Goal: Obtain resource: Download file/media

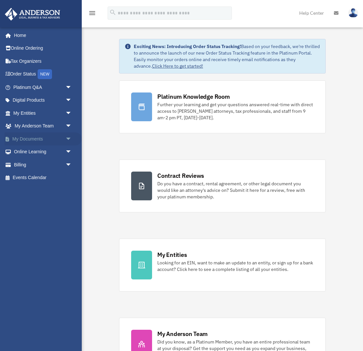
click at [67, 138] on span "arrow_drop_down" at bounding box center [71, 138] width 13 height 13
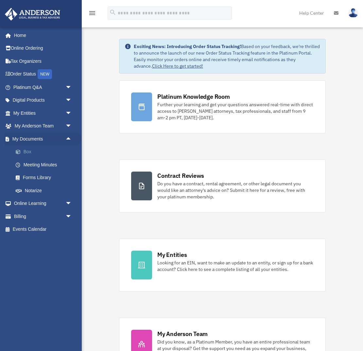
click at [48, 150] on link "Box" at bounding box center [45, 152] width 73 height 13
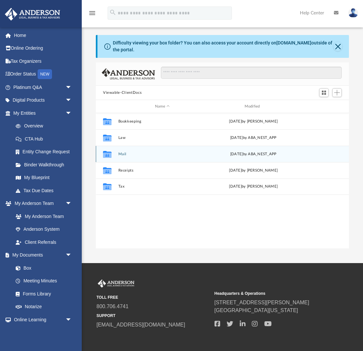
scroll to position [0, 0]
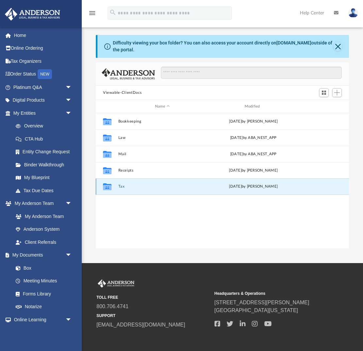
click at [122, 187] on button "Tax" at bounding box center [162, 187] width 88 height 4
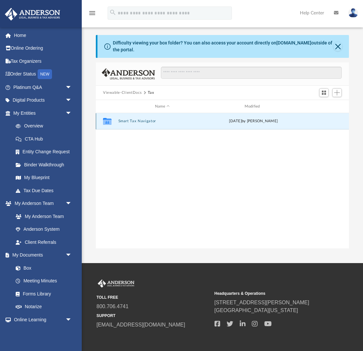
click at [139, 120] on button "Smart Tax Navigator" at bounding box center [162, 121] width 88 height 4
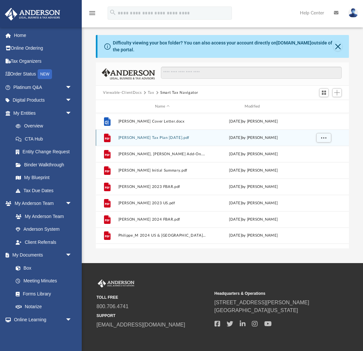
click at [165, 139] on button "[PERSON_NAME] Tax Plan [DATE].pdf" at bounding box center [162, 138] width 88 height 4
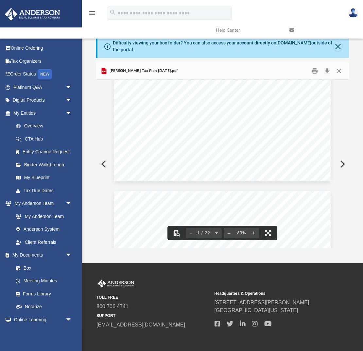
scroll to position [0, 0]
click at [338, 72] on button "Close" at bounding box center [339, 71] width 12 height 10
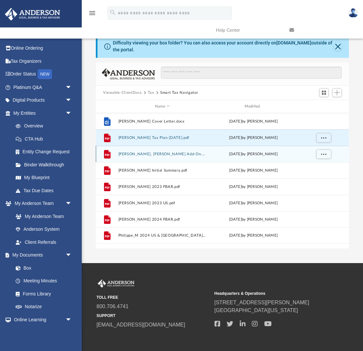
click at [159, 153] on button "[PERSON_NAME], [PERSON_NAME] Add-On.pdf" at bounding box center [162, 154] width 88 height 4
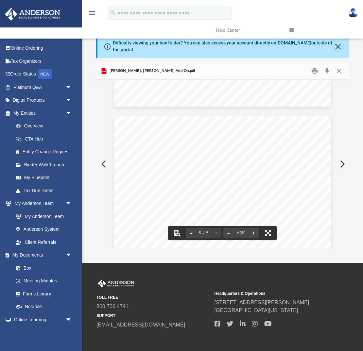
scroll to position [716, 0]
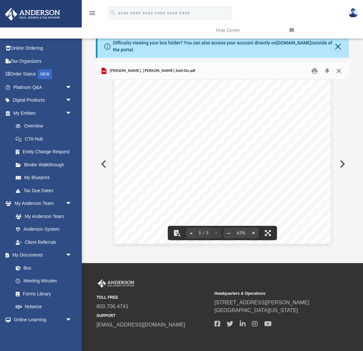
click at [340, 71] on button "Close" at bounding box center [339, 71] width 12 height 10
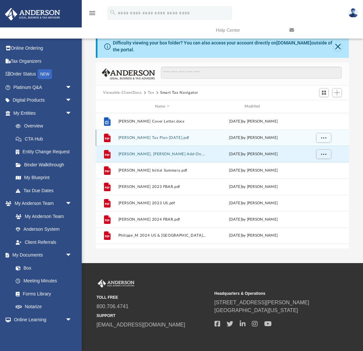
click at [161, 136] on button "[PERSON_NAME] Tax Plan [DATE].pdf" at bounding box center [162, 138] width 88 height 4
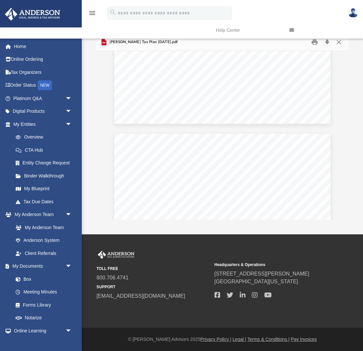
scroll to position [0, 0]
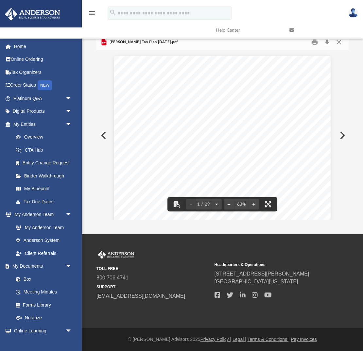
click at [342, 42] on link at bounding box center [322, 30] width 74 height 26
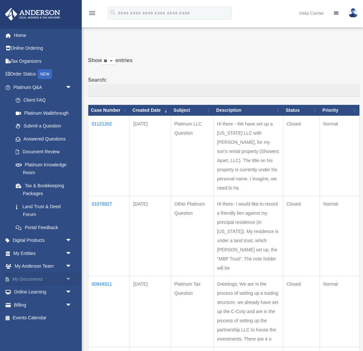
click at [70, 280] on span "arrow_drop_down" at bounding box center [71, 279] width 13 height 13
click at [35, 291] on link "Box" at bounding box center [45, 292] width 73 height 13
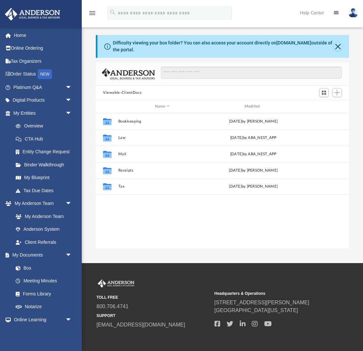
scroll to position [149, 253]
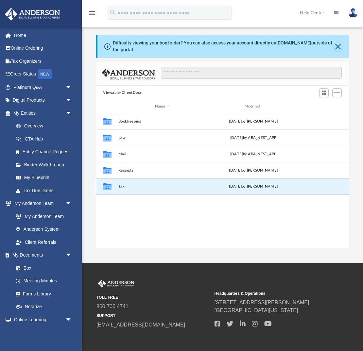
click at [121, 187] on button "Tax" at bounding box center [162, 187] width 88 height 4
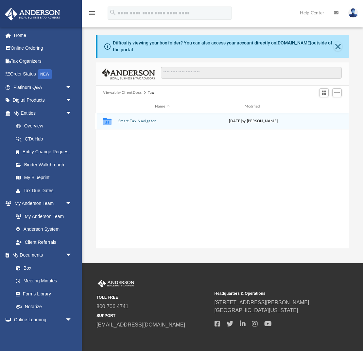
click at [130, 122] on button "Smart Tax Navigator" at bounding box center [162, 121] width 88 height 4
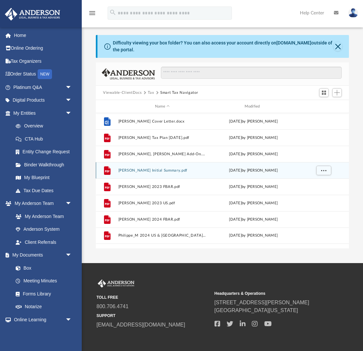
click at [161, 170] on button "[PERSON_NAME] Initial Summary.pdf" at bounding box center [162, 170] width 88 height 4
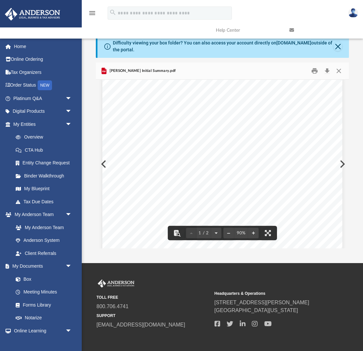
scroll to position [0, 0]
click at [340, 71] on button "Close" at bounding box center [339, 71] width 12 height 10
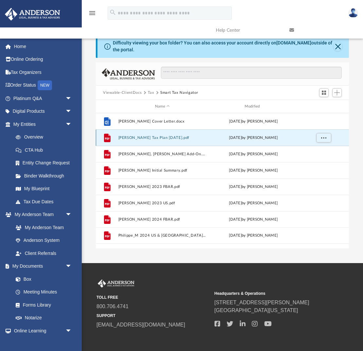
click at [152, 137] on button "[PERSON_NAME] Tax Plan [DATE].pdf" at bounding box center [162, 138] width 88 height 4
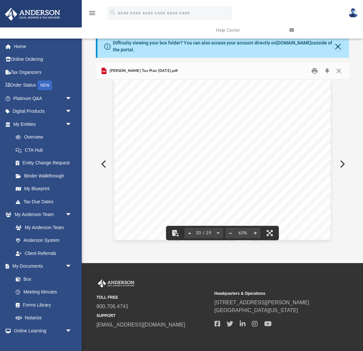
scroll to position [3375, 0]
